Goal: Navigation & Orientation: Find specific page/section

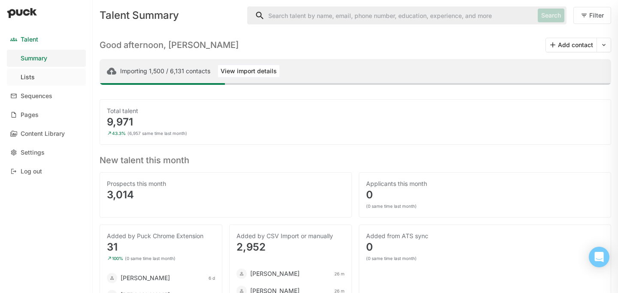
click at [36, 75] on link "Lists" at bounding box center [46, 77] width 79 height 17
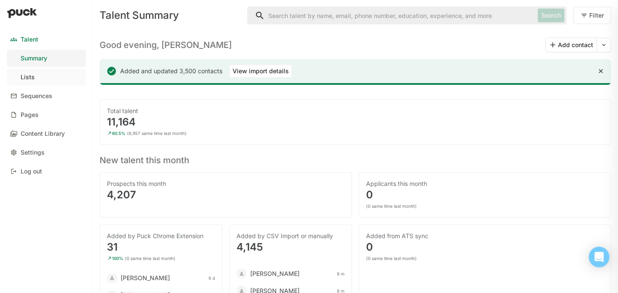
click at [36, 76] on link "Lists" at bounding box center [46, 77] width 79 height 17
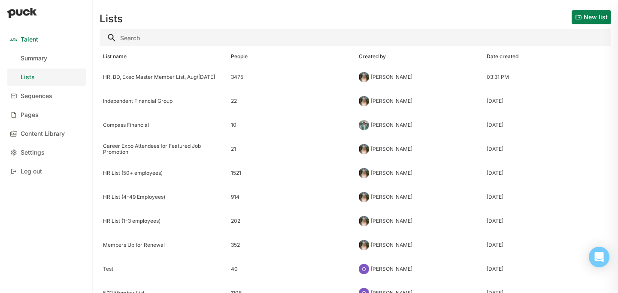
click at [42, 75] on link "Lists" at bounding box center [46, 77] width 79 height 17
click at [40, 61] on div "Summary" at bounding box center [34, 58] width 27 height 7
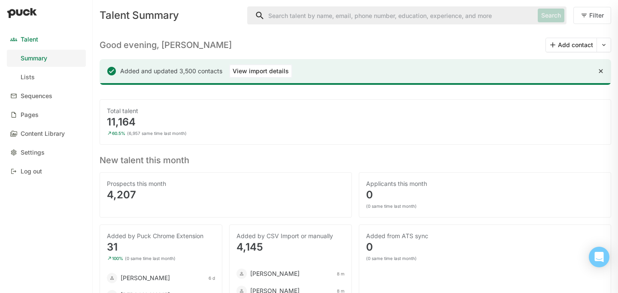
click at [36, 39] on div "Talent" at bounding box center [30, 39] width 18 height 7
click at [245, 76] on button "View import details" at bounding box center [260, 71] width 63 height 14
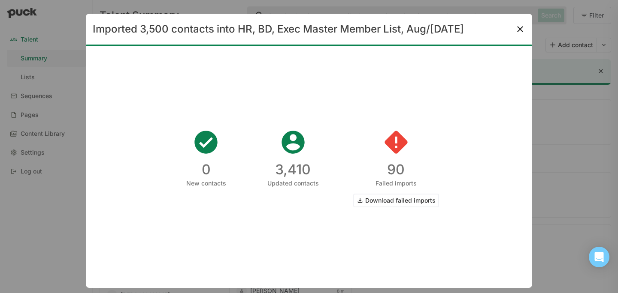
click at [518, 30] on img at bounding box center [520, 29] width 10 height 10
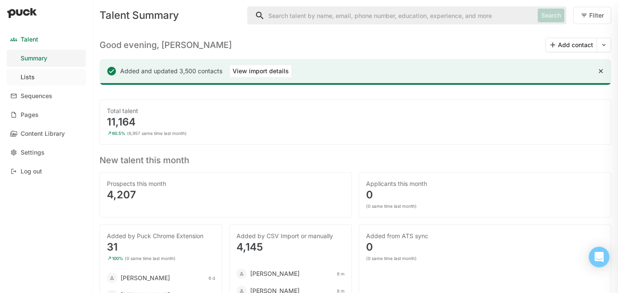
click at [35, 75] on link "Lists" at bounding box center [46, 77] width 79 height 17
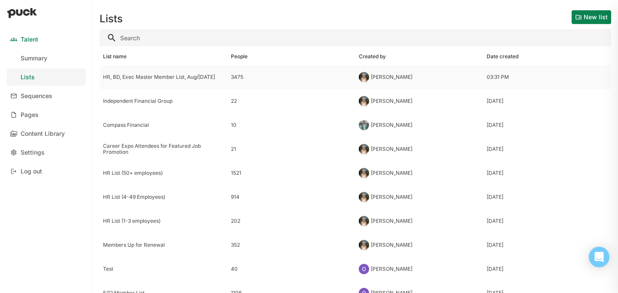
click at [118, 73] on div "HR, BD, Exec Master Member List, Aug/[DATE]" at bounding box center [163, 77] width 128 height 24
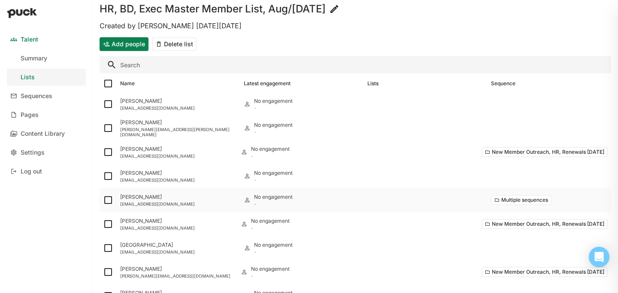
scroll to position [29, 0]
